Goal: Task Accomplishment & Management: Manage account settings

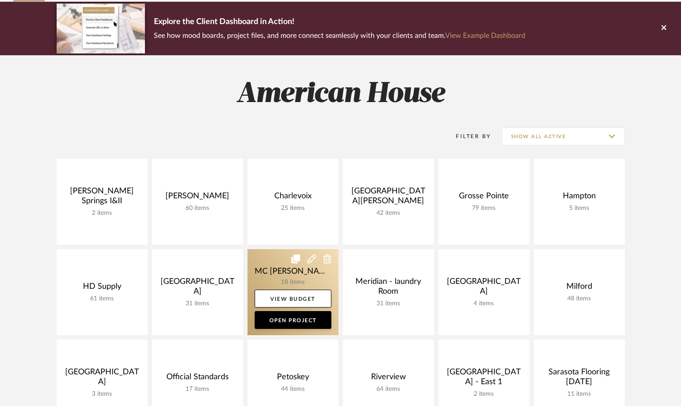
scroll to position [223, 0]
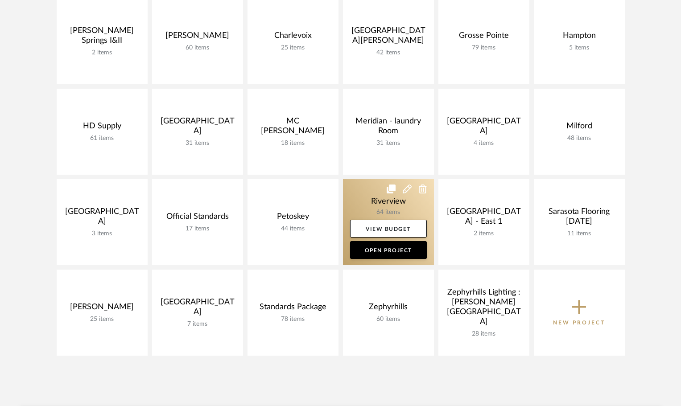
click at [362, 189] on link at bounding box center [388, 222] width 91 height 86
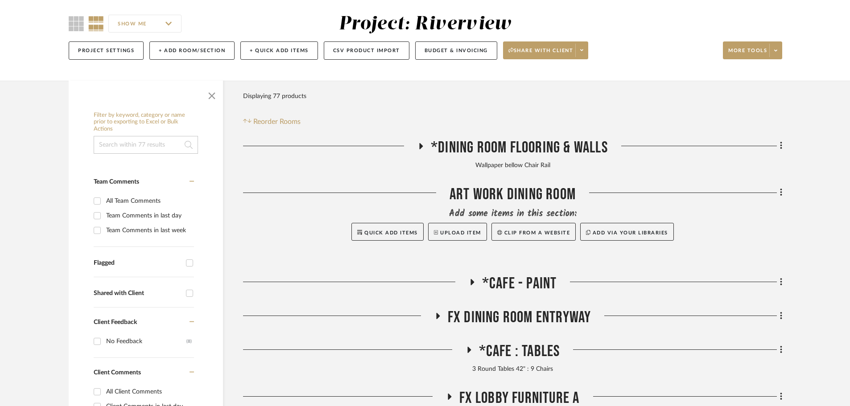
scroll to position [134, 0]
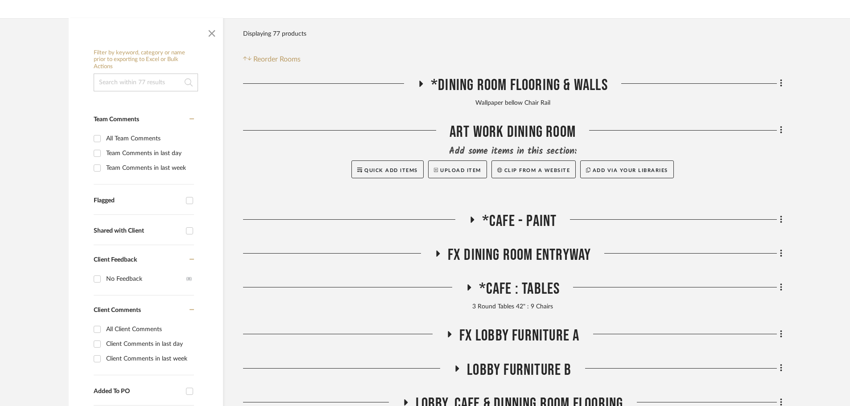
click at [436, 252] on icon at bounding box center [437, 254] width 11 height 7
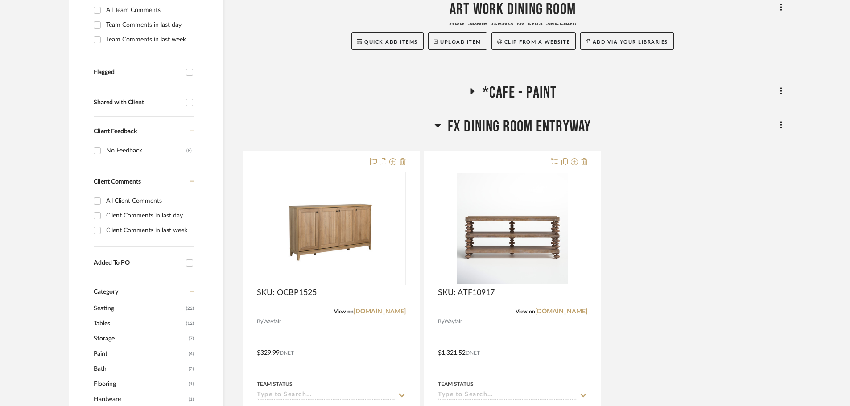
scroll to position [268, 0]
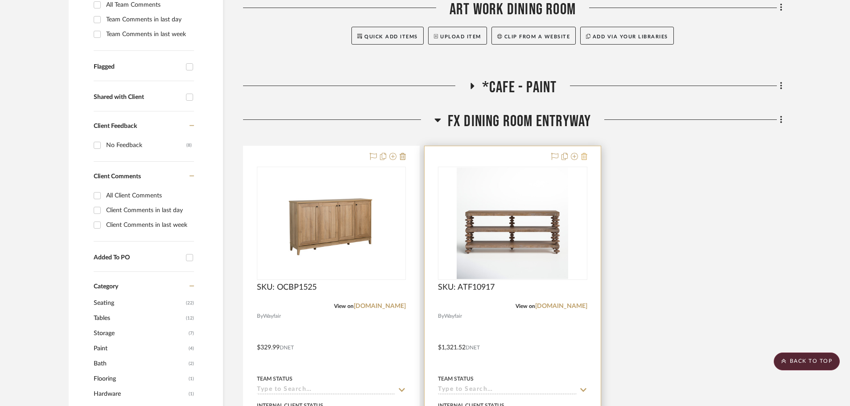
click at [584, 158] on icon at bounding box center [584, 156] width 6 height 7
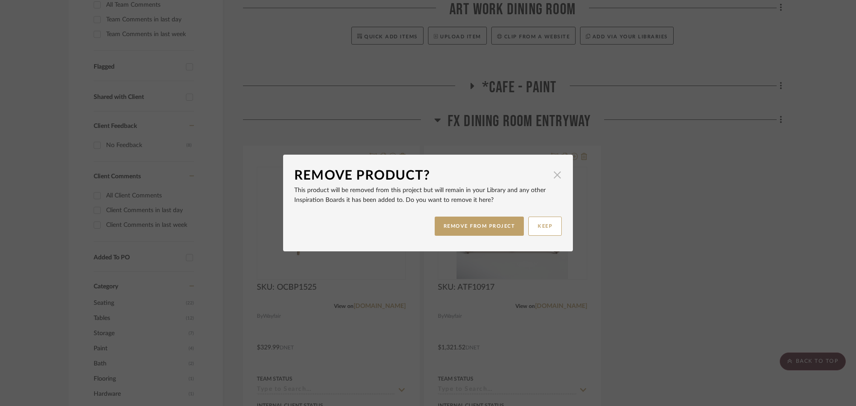
click at [556, 170] on span "button" at bounding box center [557, 175] width 18 height 18
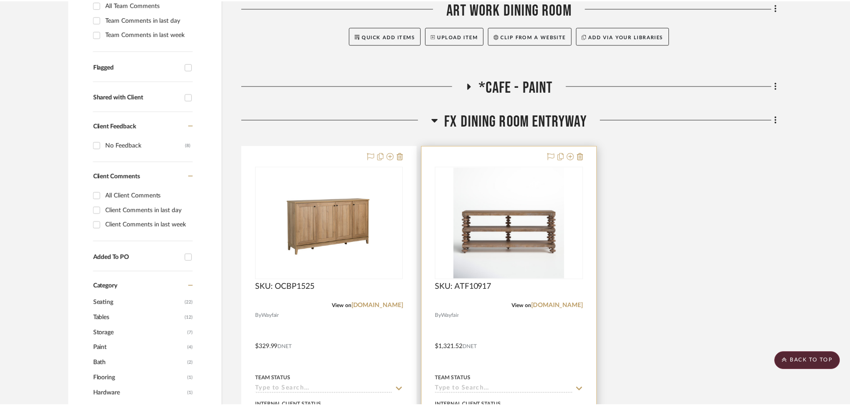
scroll to position [268, 0]
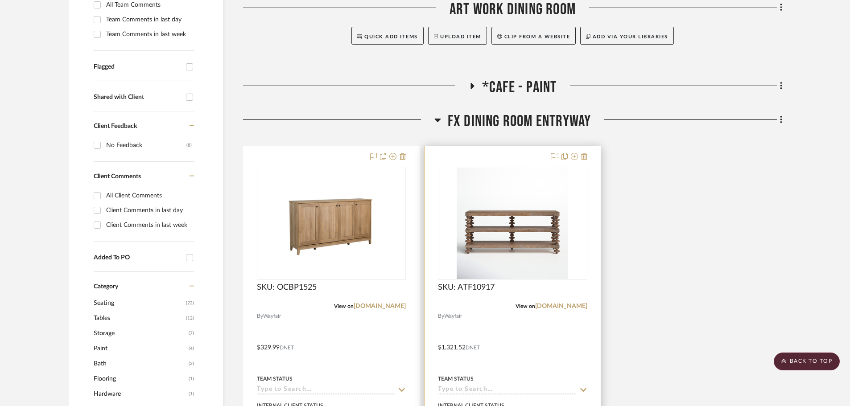
click at [537, 153] on div at bounding box center [512, 341] width 176 height 390
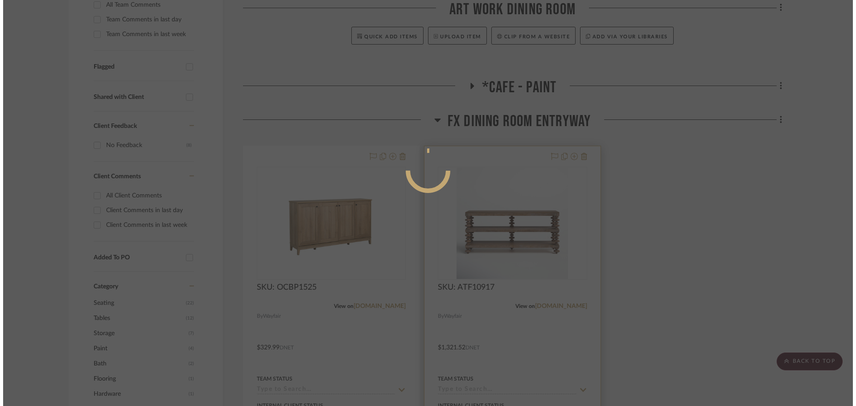
scroll to position [0, 0]
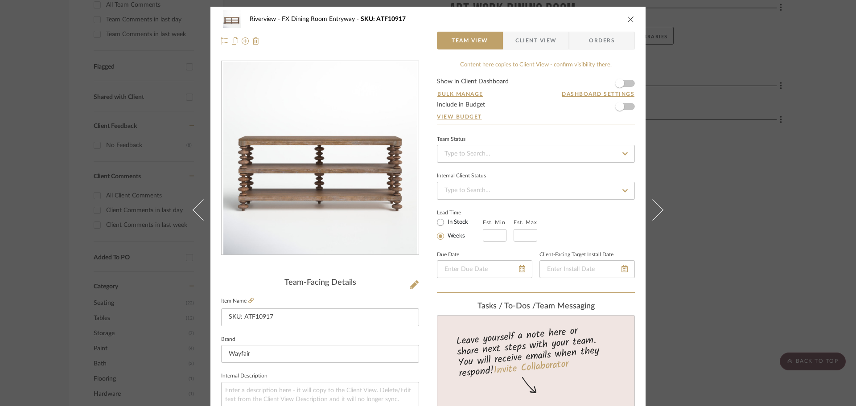
click at [604, 46] on span "Orders" at bounding box center [601, 41] width 45 height 18
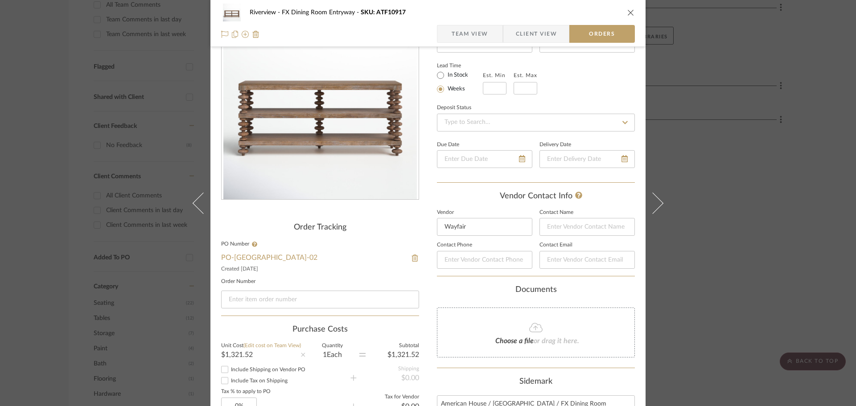
scroll to position [178, 0]
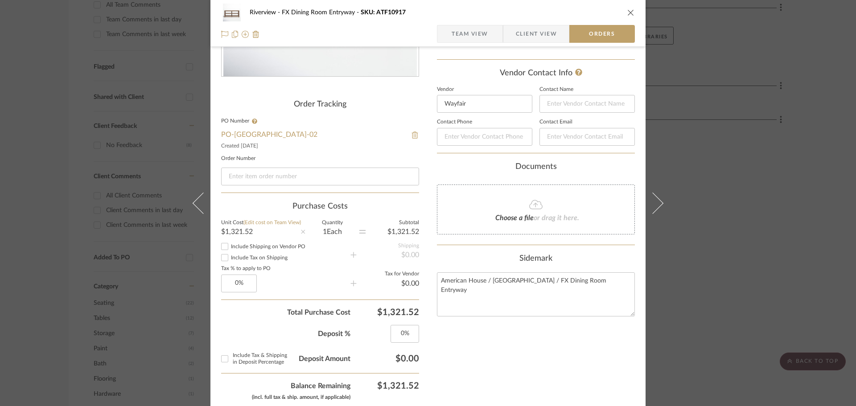
click at [412, 137] on img at bounding box center [415, 135] width 8 height 7
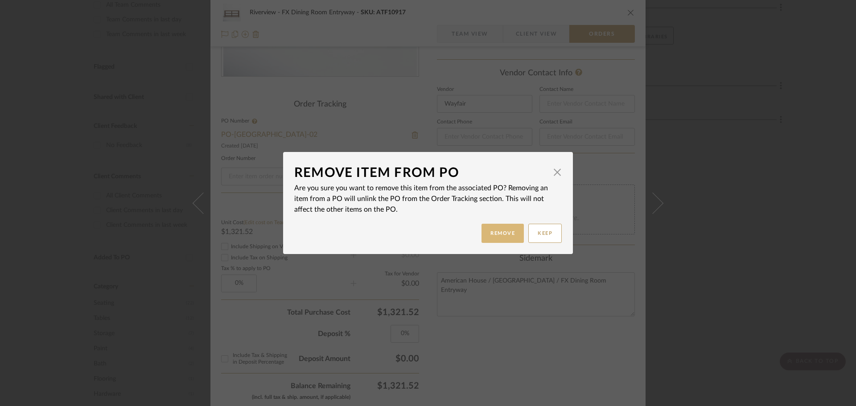
click at [498, 230] on button "Remove" at bounding box center [503, 233] width 42 height 19
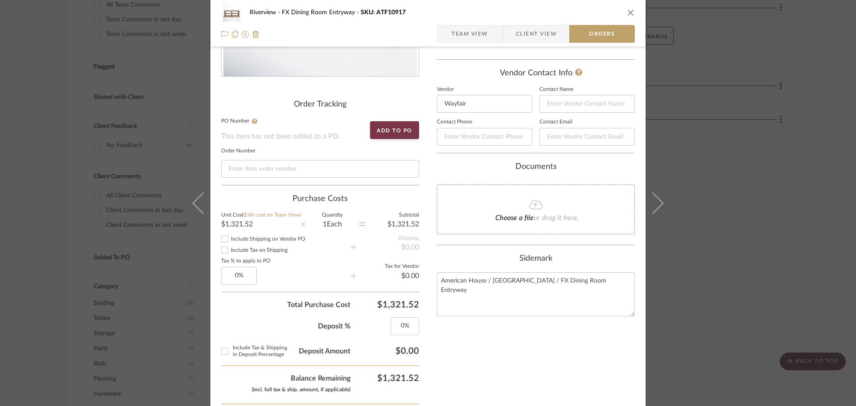
click at [629, 10] on icon "close" at bounding box center [630, 12] width 7 height 7
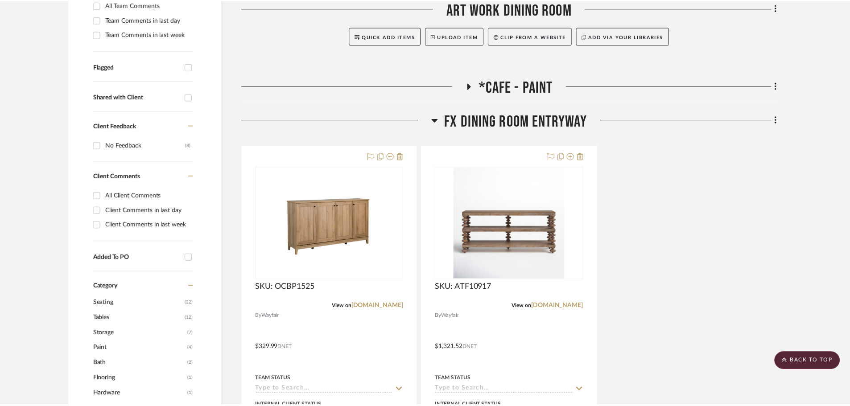
scroll to position [268, 0]
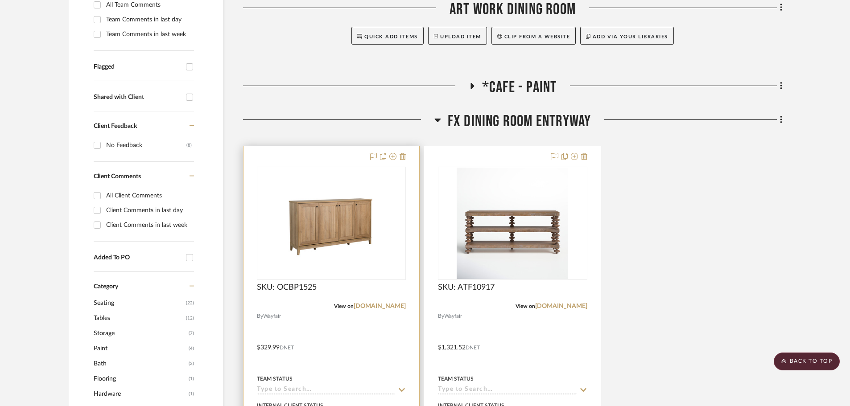
click at [347, 158] on div at bounding box center [331, 341] width 176 height 390
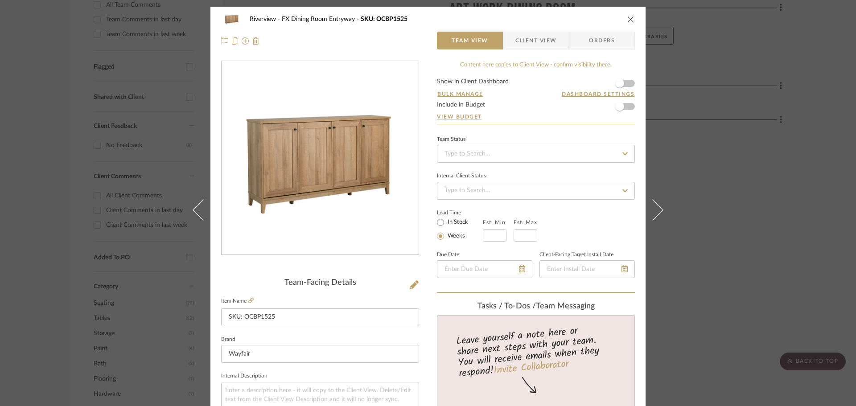
click at [590, 45] on span "Orders" at bounding box center [601, 41] width 45 height 18
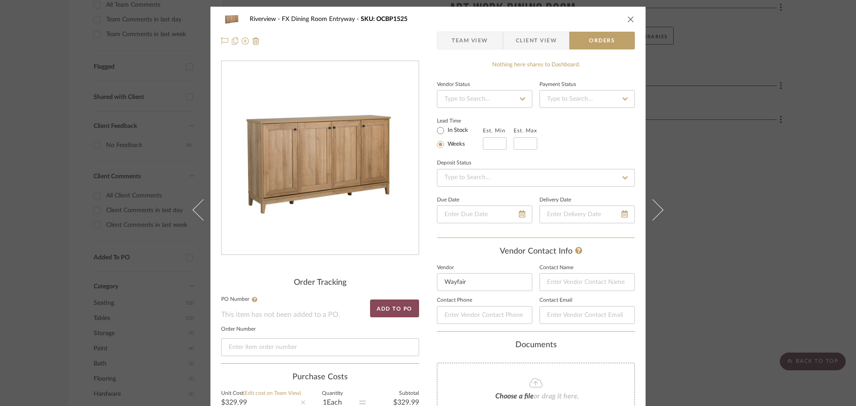
click at [393, 306] on button "Add to PO" at bounding box center [394, 309] width 49 height 18
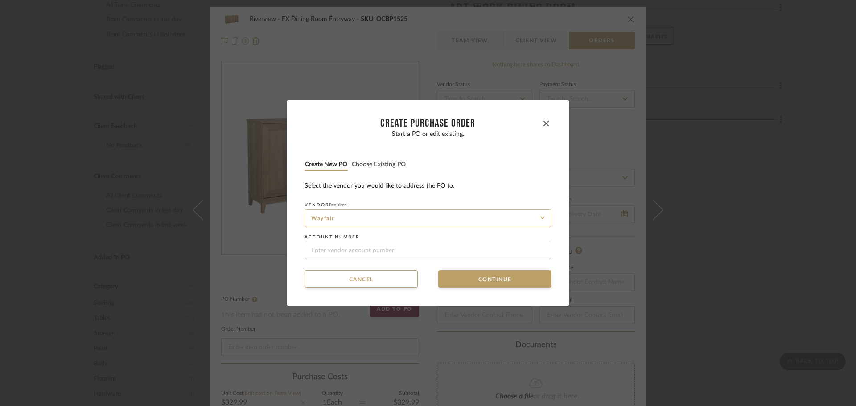
click at [421, 219] on input "Wayfair" at bounding box center [428, 219] width 247 height 18
click at [478, 279] on button "Continue" at bounding box center [494, 279] width 113 height 18
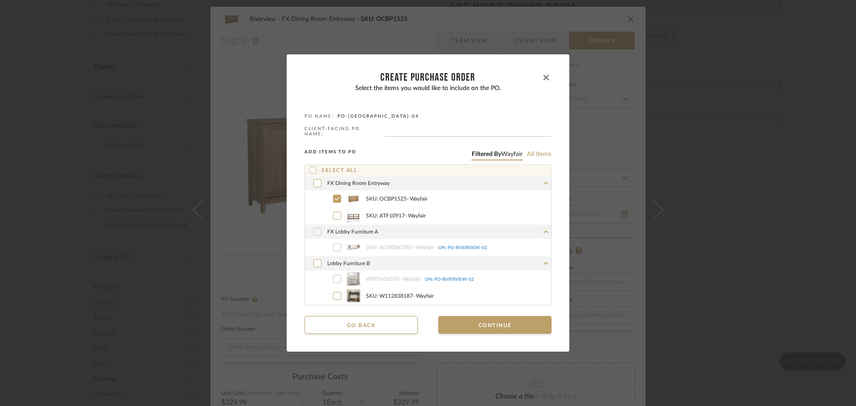
click at [315, 229] on icon at bounding box center [317, 232] width 5 height 6
click at [467, 317] on button "Continue" at bounding box center [494, 325] width 113 height 18
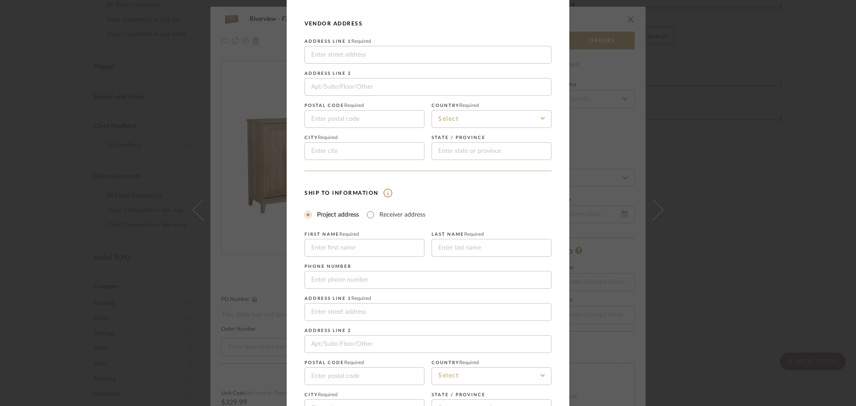
scroll to position [104, 0]
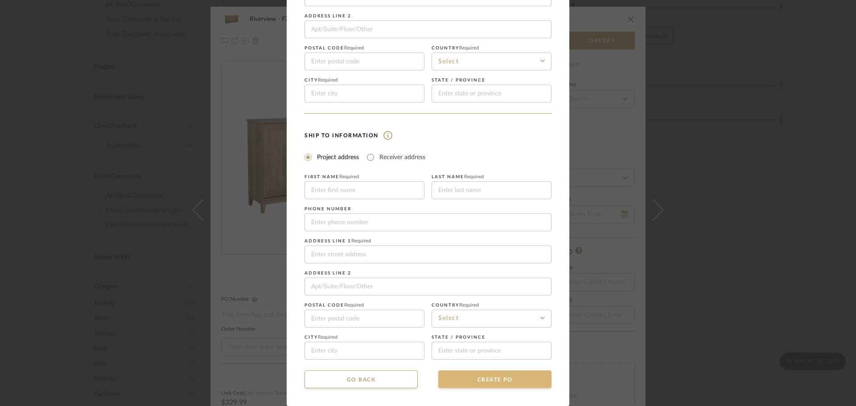
click at [488, 385] on button "CREATE PO" at bounding box center [494, 380] width 113 height 18
